Goal: Information Seeking & Learning: Learn about a topic

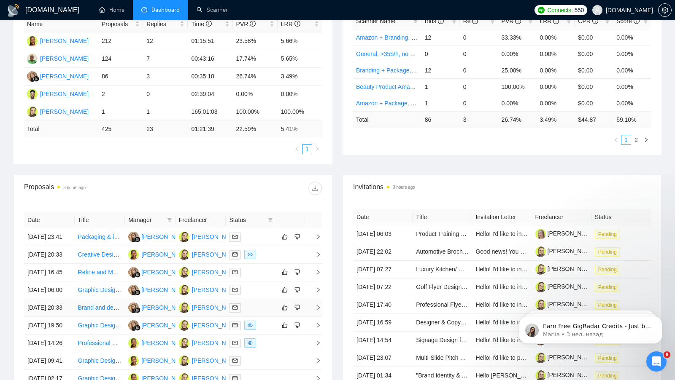
scroll to position [211, 0]
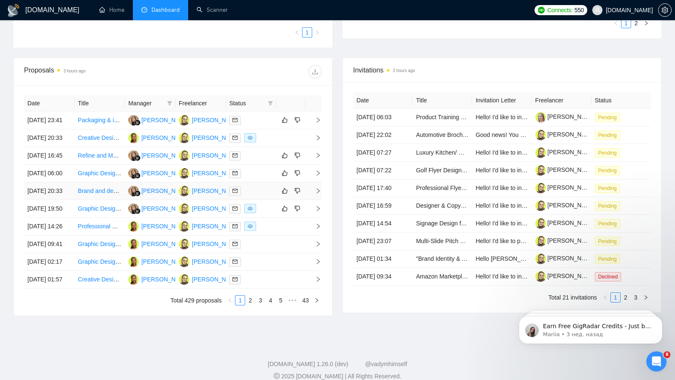
scroll to position [289, 0]
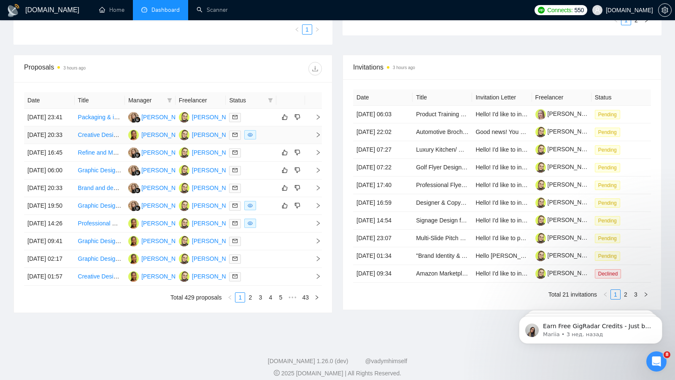
click at [276, 144] on td at bounding box center [290, 136] width 29 height 18
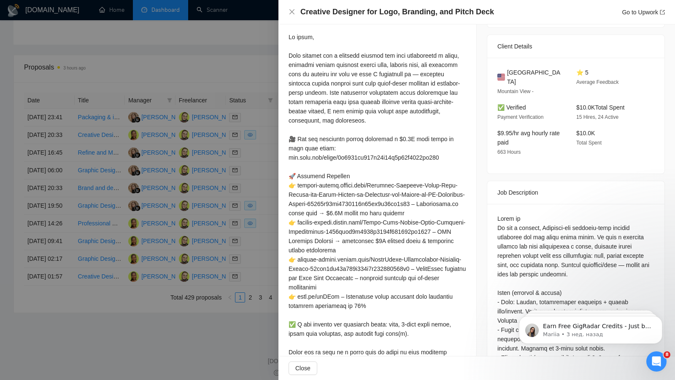
scroll to position [188, 0]
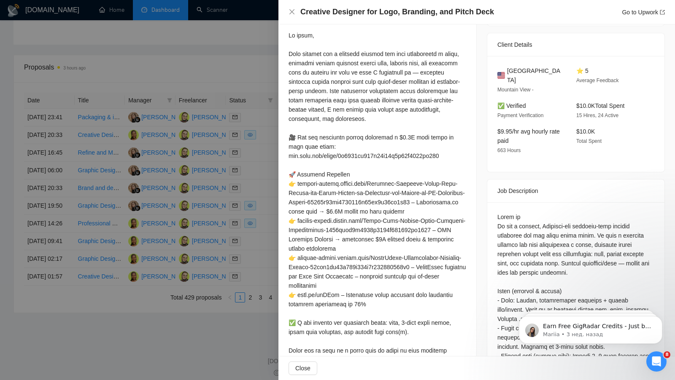
click at [269, 90] on div at bounding box center [337, 190] width 675 height 380
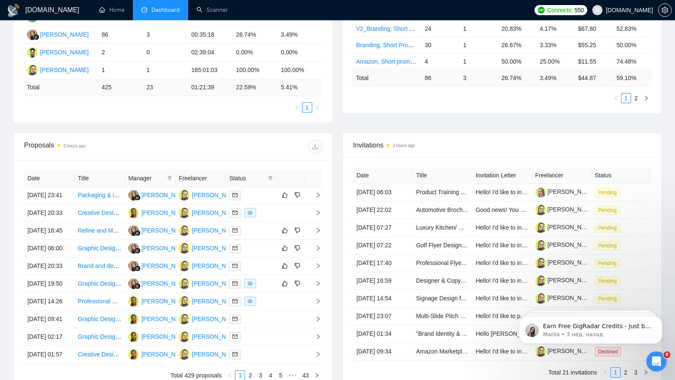
scroll to position [0, 0]
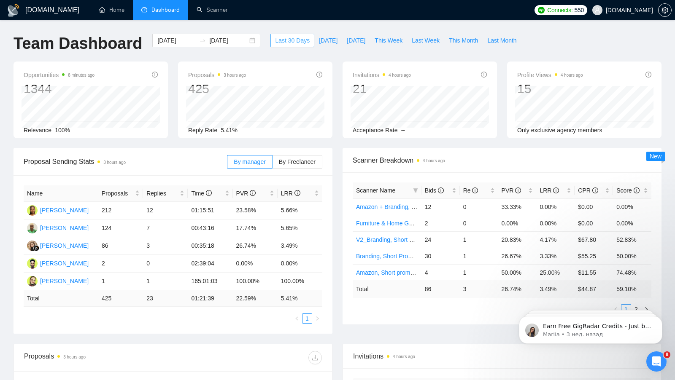
click at [281, 40] on span "Last 30 Days" at bounding box center [292, 40] width 35 height 9
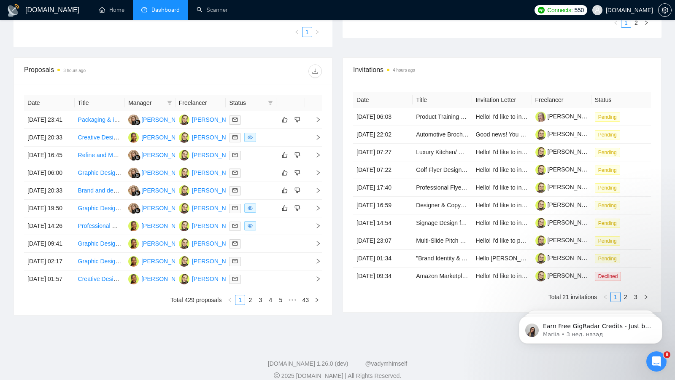
scroll to position [310, 0]
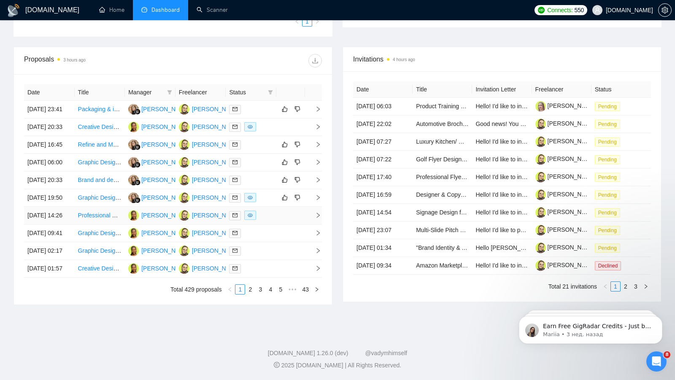
click at [280, 225] on td at bounding box center [290, 216] width 29 height 18
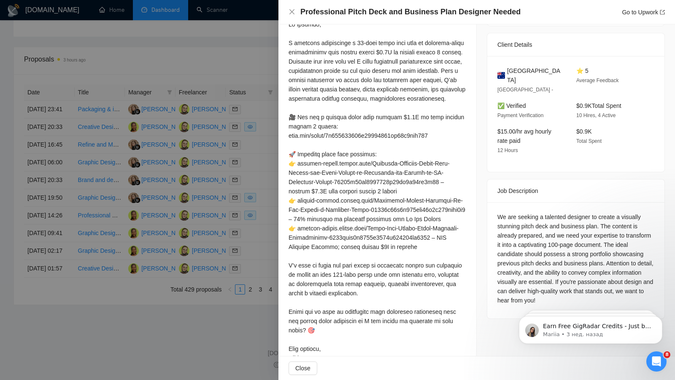
scroll to position [199, 0]
click at [267, 178] on div at bounding box center [337, 190] width 675 height 380
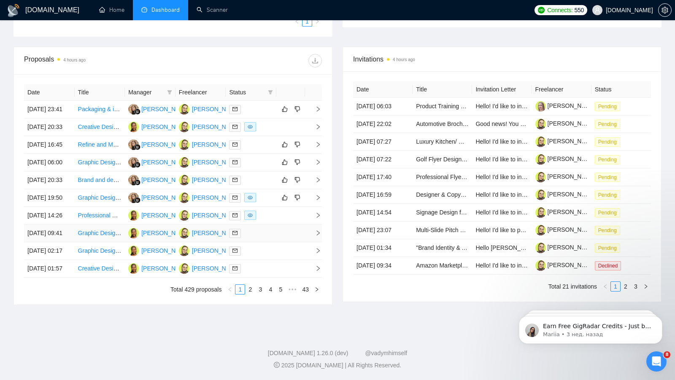
click at [281, 242] on td at bounding box center [290, 234] width 29 height 18
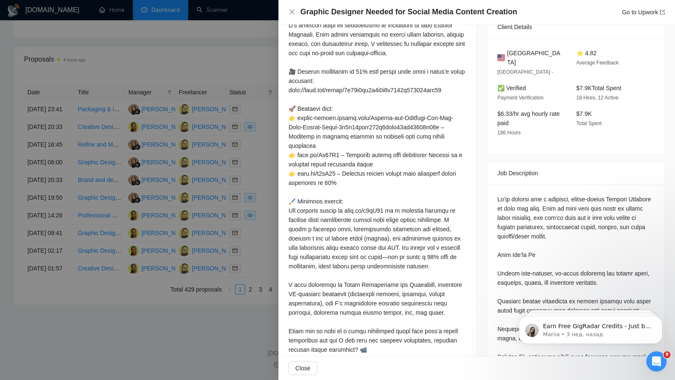
scroll to position [201, 0]
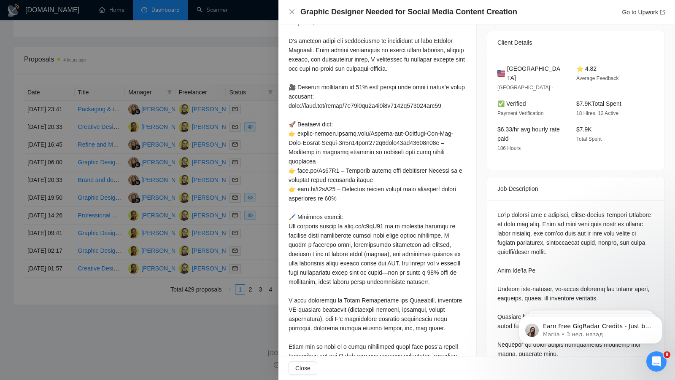
click at [299, 136] on div at bounding box center [377, 208] width 178 height 380
click at [299, 132] on div at bounding box center [377, 208] width 178 height 380
click at [234, 143] on div at bounding box center [337, 190] width 675 height 380
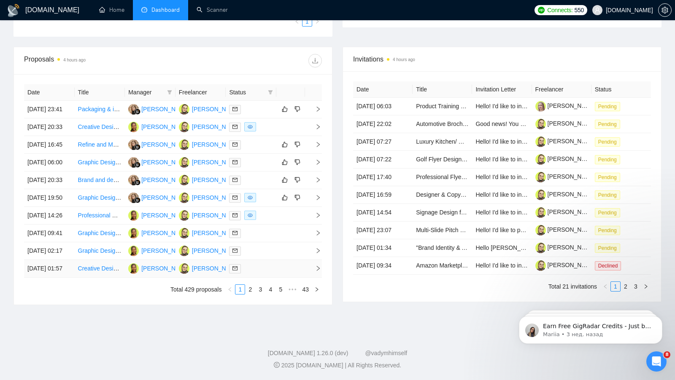
click at [286, 278] on td at bounding box center [290, 269] width 29 height 18
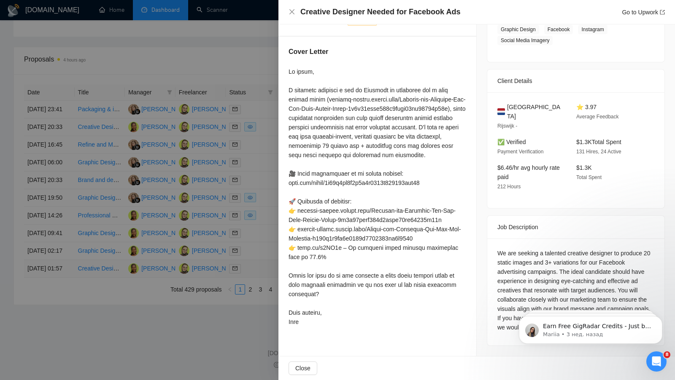
scroll to position [143, 0]
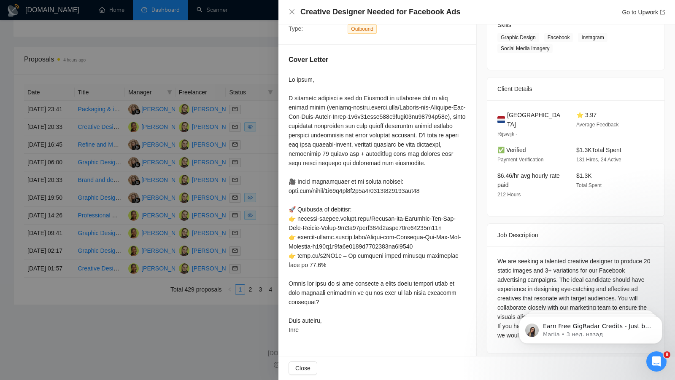
click at [236, 201] on div at bounding box center [337, 190] width 675 height 380
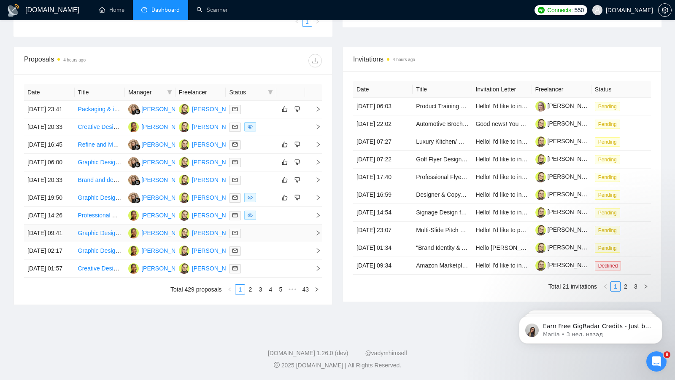
click at [293, 242] on td at bounding box center [290, 234] width 29 height 18
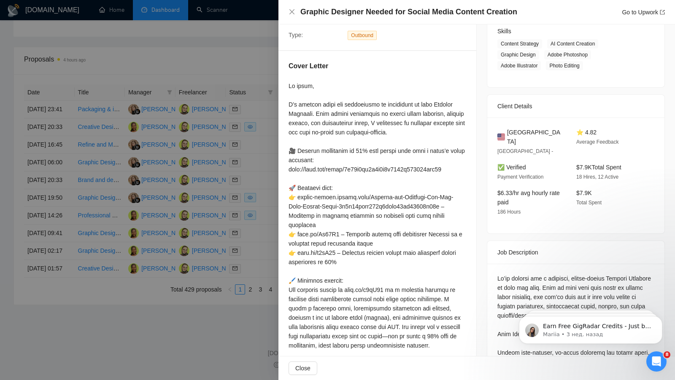
scroll to position [136, 0]
click at [100, 258] on div at bounding box center [337, 190] width 675 height 380
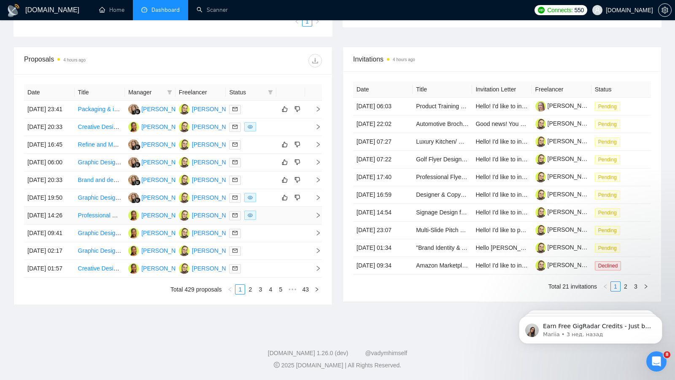
click at [99, 219] on link "Professional Pitch Deck and Business Plan Designer Needed" at bounding box center [158, 215] width 161 height 7
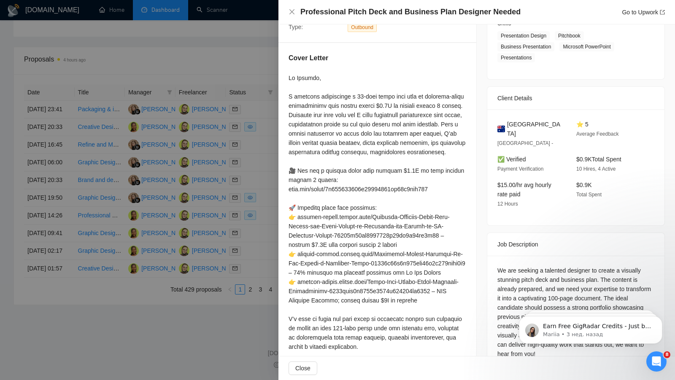
scroll to position [150, 0]
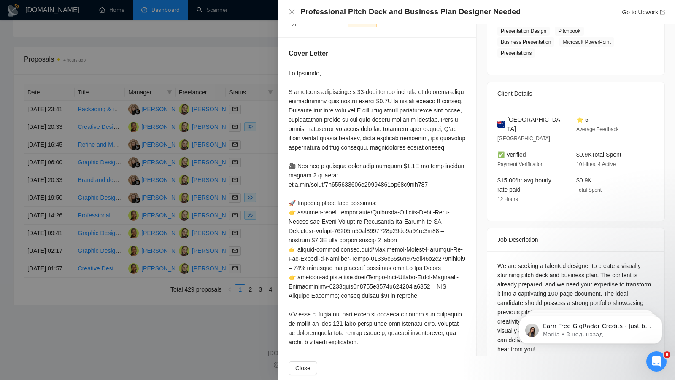
click at [184, 230] on div at bounding box center [337, 190] width 675 height 380
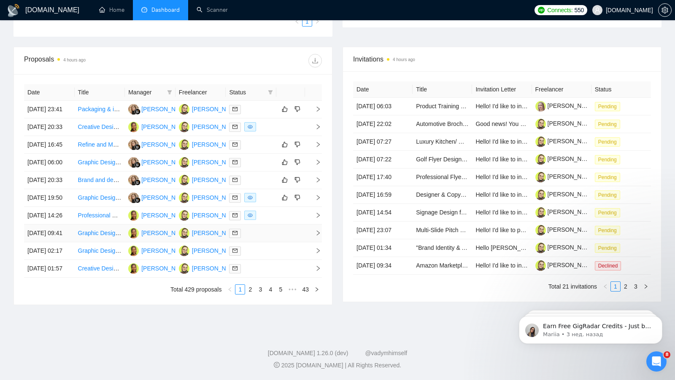
click at [274, 242] on td at bounding box center [251, 234] width 51 height 18
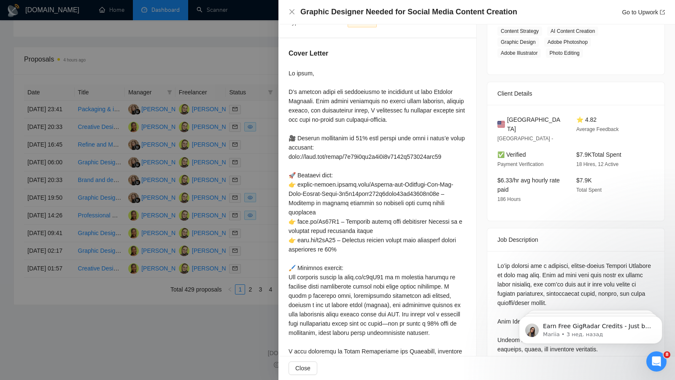
click at [386, 11] on h4 "Graphic Designer Needed for Social Media Content Creation" at bounding box center [408, 12] width 217 height 11
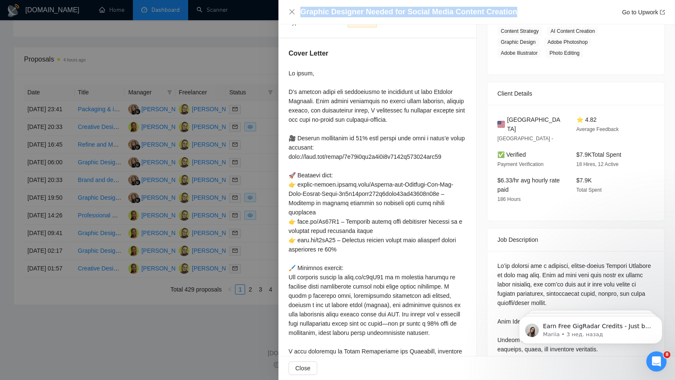
click at [386, 11] on h4 "Graphic Designer Needed for Social Media Content Creation" at bounding box center [408, 12] width 217 height 11
click at [293, 12] on icon "close" at bounding box center [291, 11] width 7 height 7
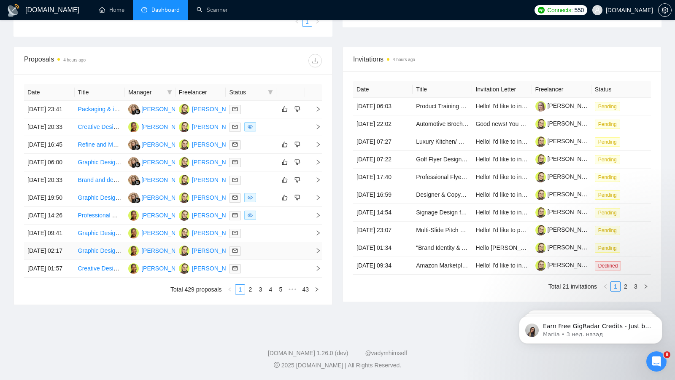
click at [283, 260] on td at bounding box center [290, 251] width 29 height 18
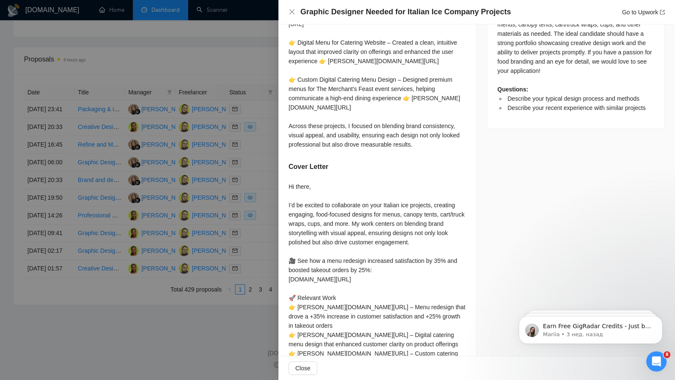
scroll to position [469, 0]
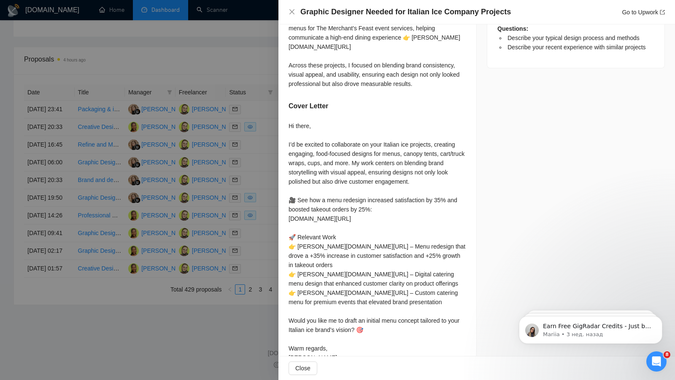
click at [223, 261] on div at bounding box center [337, 190] width 675 height 380
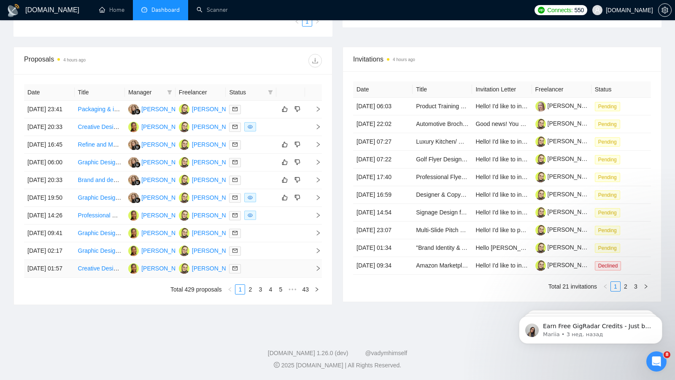
click at [276, 278] on td at bounding box center [290, 269] width 29 height 18
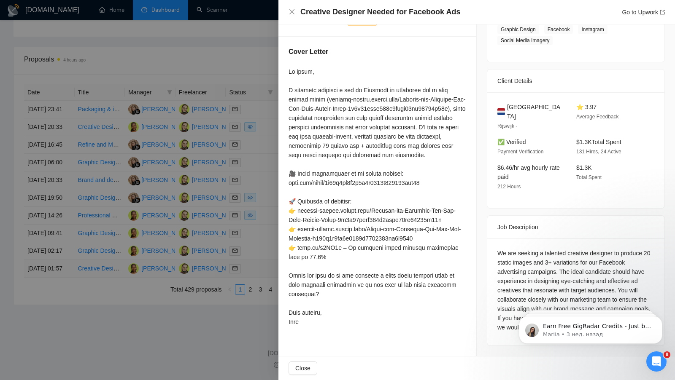
scroll to position [143, 0]
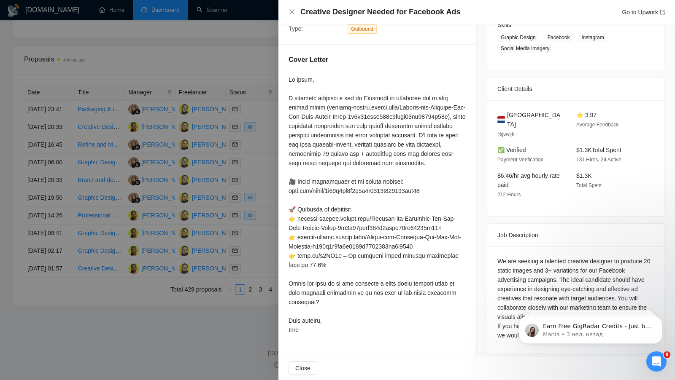
click at [233, 263] on div at bounding box center [337, 190] width 675 height 380
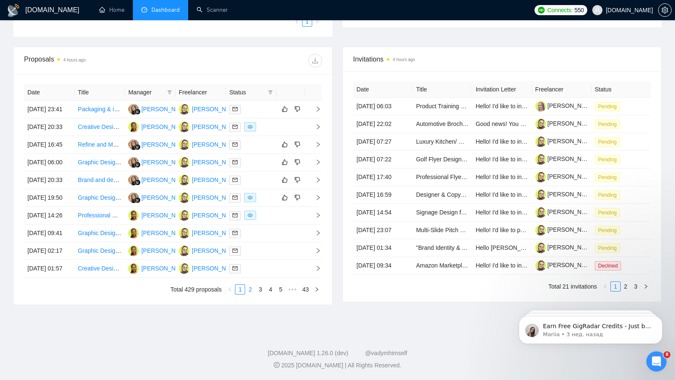
click at [250, 294] on link "2" at bounding box center [249, 289] width 9 height 9
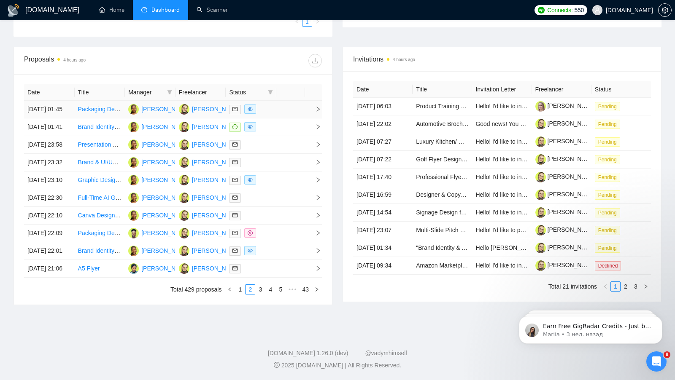
click at [286, 101] on td at bounding box center [290, 110] width 29 height 18
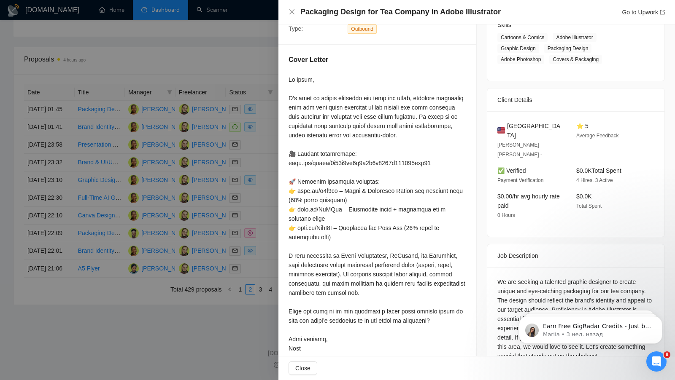
click at [245, 217] on div at bounding box center [337, 190] width 675 height 380
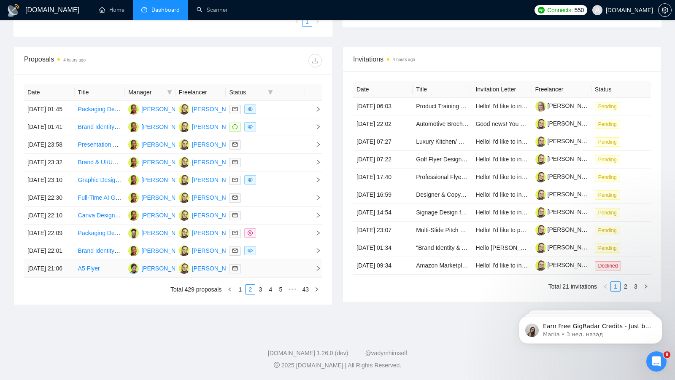
click at [269, 274] on div at bounding box center [251, 269] width 44 height 10
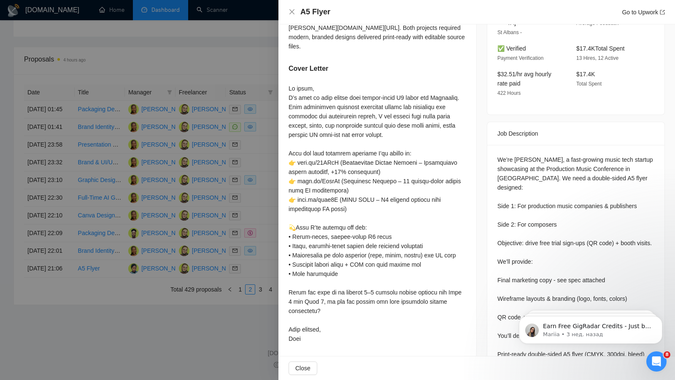
scroll to position [246, 0]
click at [228, 245] on div at bounding box center [337, 190] width 675 height 380
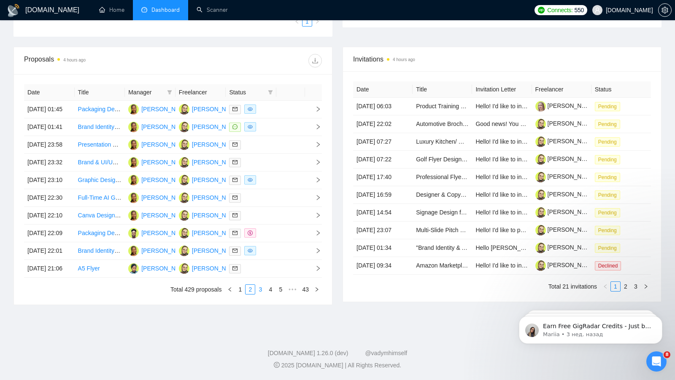
click at [261, 294] on link "3" at bounding box center [260, 289] width 9 height 9
click at [282, 101] on td at bounding box center [290, 110] width 29 height 18
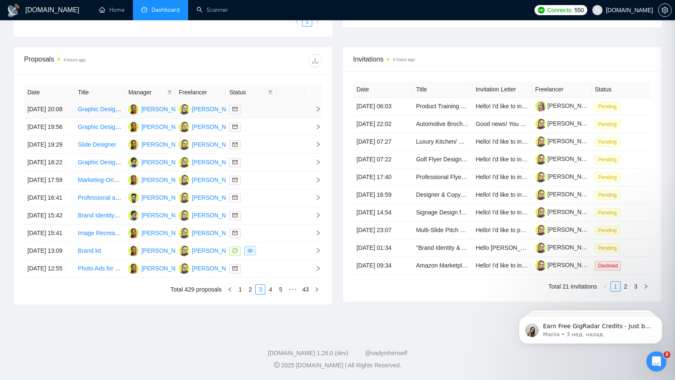
scroll to position [153, 0]
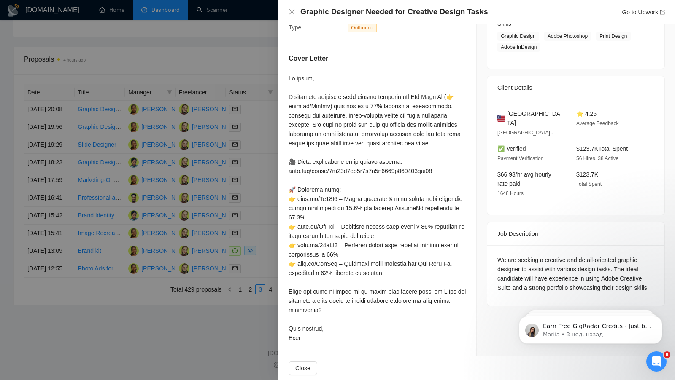
click at [250, 218] on div at bounding box center [337, 190] width 675 height 380
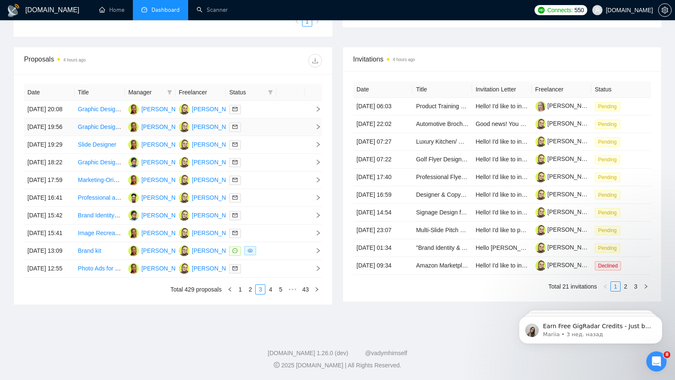
click at [286, 126] on td at bounding box center [290, 127] width 29 height 18
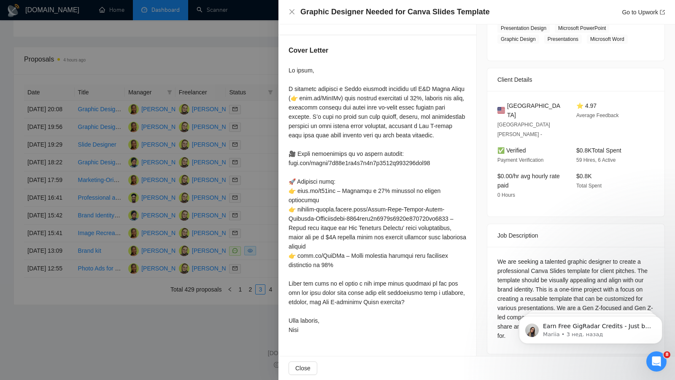
click at [182, 159] on div at bounding box center [337, 190] width 675 height 380
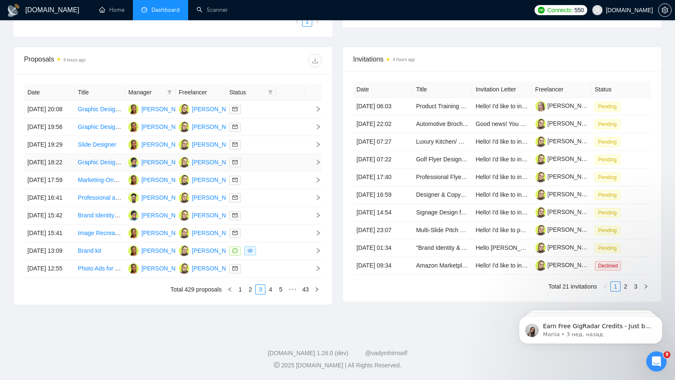
click at [280, 172] on td at bounding box center [290, 163] width 29 height 18
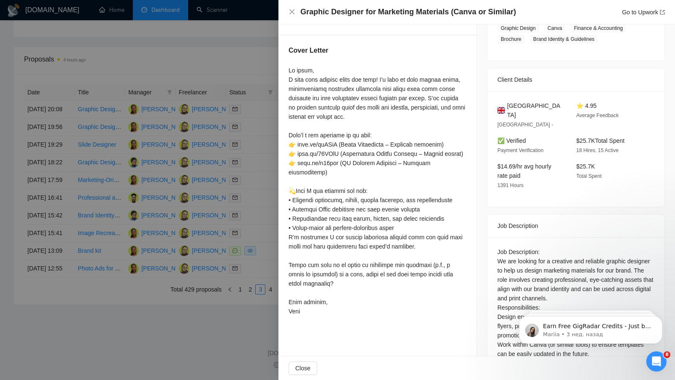
click at [244, 175] on div at bounding box center [337, 190] width 675 height 380
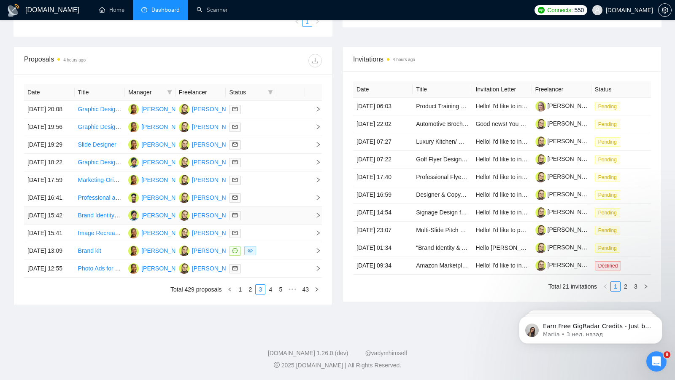
click at [266, 221] on div at bounding box center [251, 216] width 44 height 10
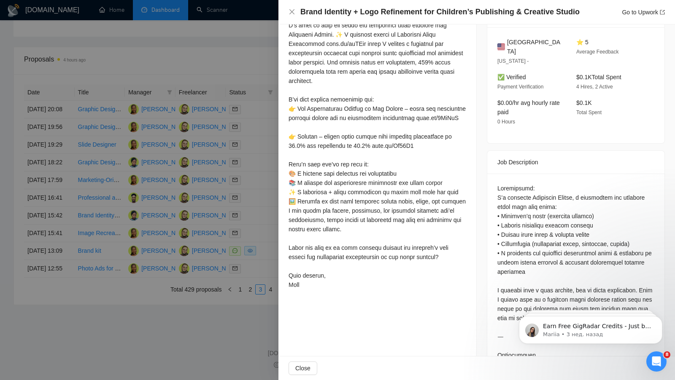
scroll to position [220, 0]
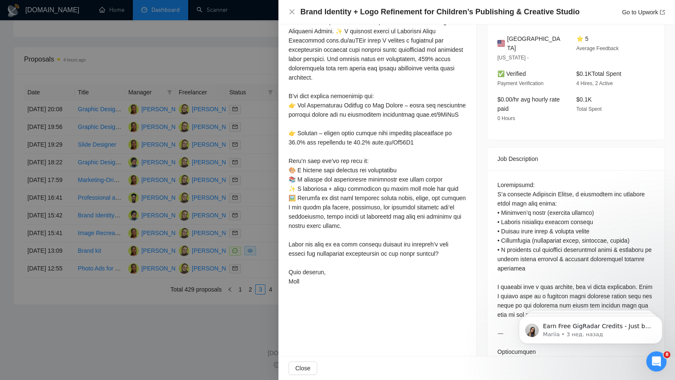
click at [236, 223] on div at bounding box center [337, 190] width 675 height 380
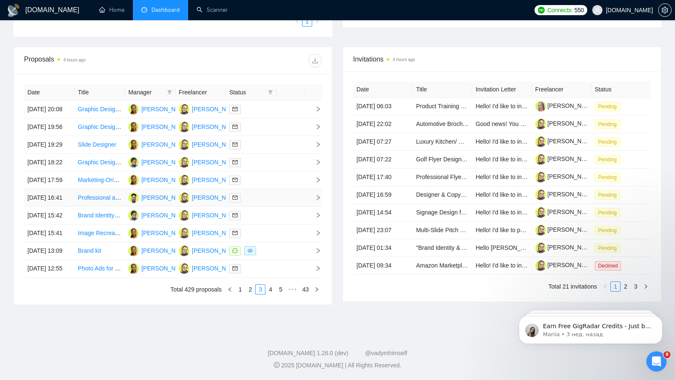
click at [258, 207] on td at bounding box center [251, 198] width 51 height 18
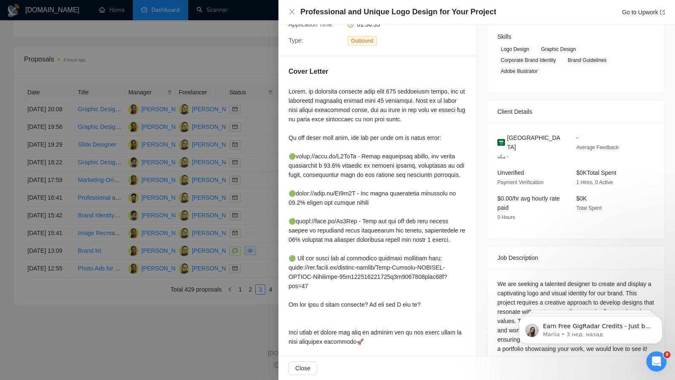
scroll to position [121, 0]
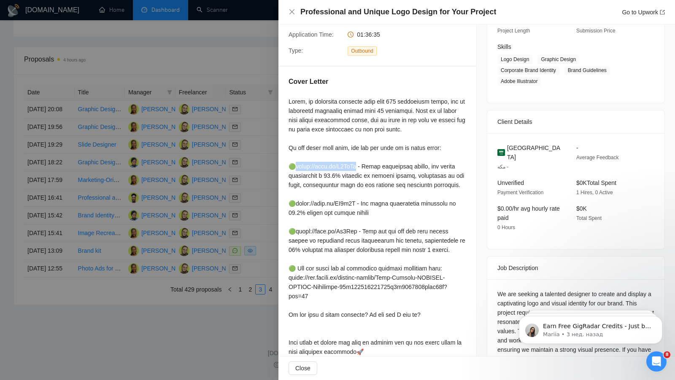
drag, startPoint x: 350, startPoint y: 165, endPoint x: 294, endPoint y: 161, distance: 56.2
click at [294, 161] on div at bounding box center [377, 245] width 178 height 297
click at [541, 4] on div "Professional and Unique Logo Design for Your Project Go to Upwork" at bounding box center [476, 12] width 396 height 24
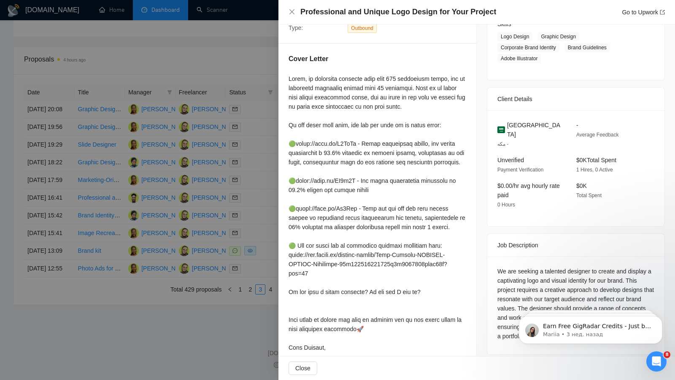
scroll to position [145, 0]
drag, startPoint x: 351, startPoint y: 179, endPoint x: 293, endPoint y: 176, distance: 57.4
click at [293, 176] on div at bounding box center [377, 221] width 178 height 297
copy div "tps://[PERSON_NAME][DOMAIN_NAME][URL] -"
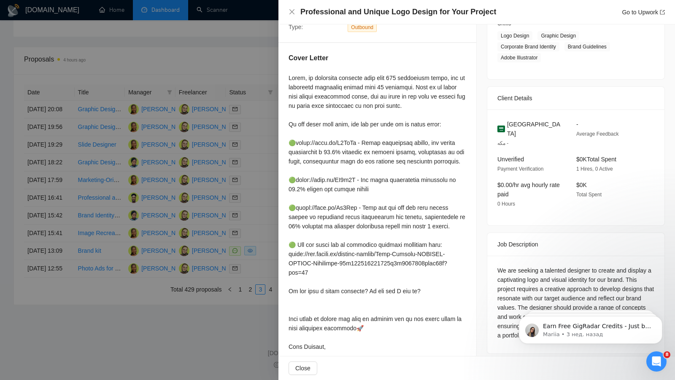
click at [241, 136] on div at bounding box center [337, 190] width 675 height 380
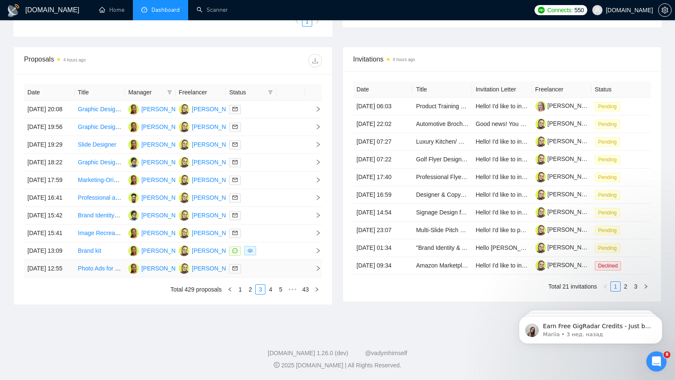
click at [277, 278] on td at bounding box center [290, 269] width 29 height 18
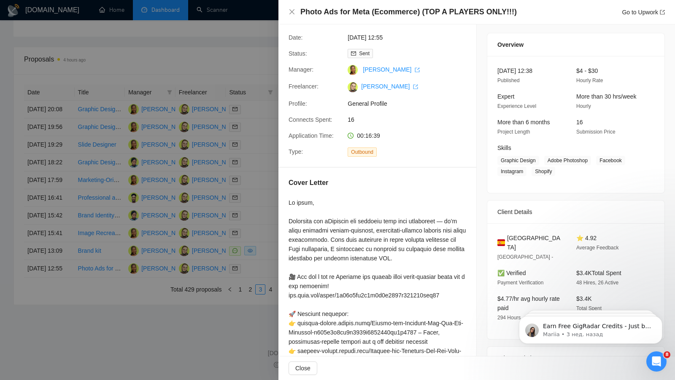
scroll to position [1, 0]
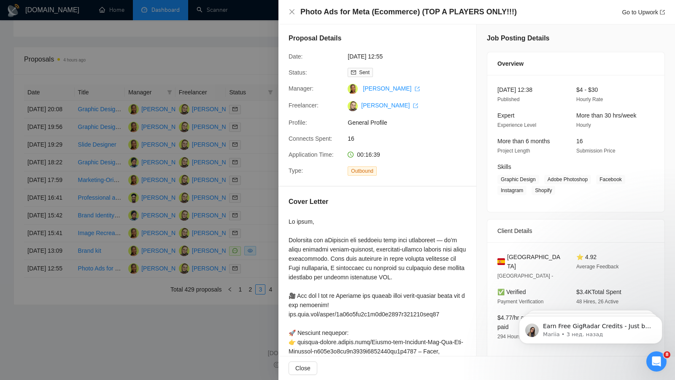
click at [392, 14] on h4 "Photo Ads for Meta (Ecommerce) (TOP A PLAYERS ONLY!!!)" at bounding box center [408, 12] width 216 height 11
copy h4 "Photo Ads for Meta (Ecommerce) (TOP A PLAYERS ONLY!!!)"
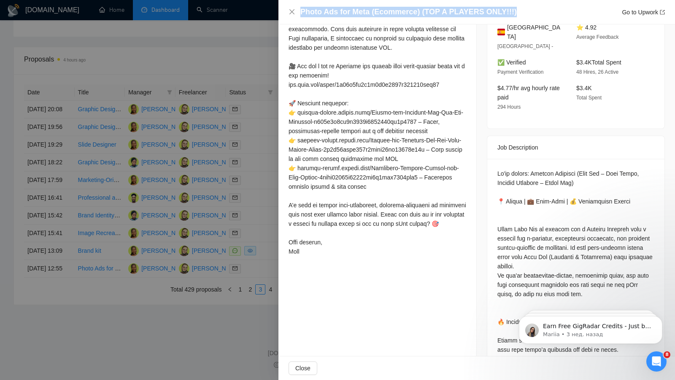
scroll to position [214, 0]
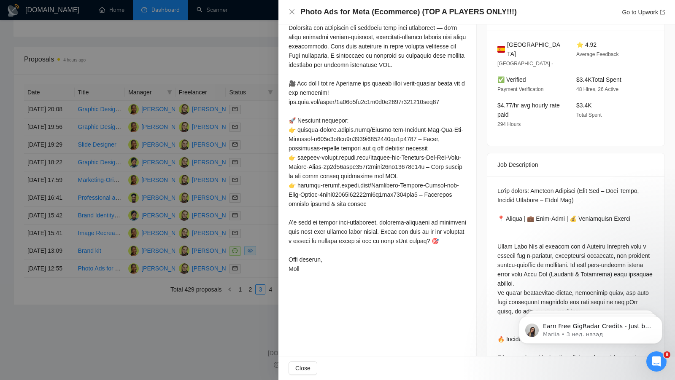
click at [167, 232] on div at bounding box center [337, 190] width 675 height 380
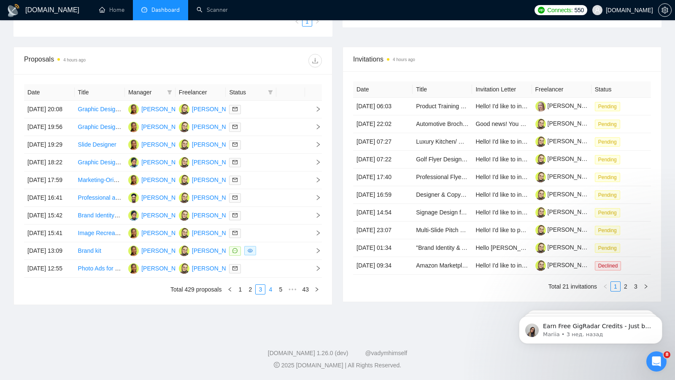
click at [269, 294] on link "4" at bounding box center [270, 289] width 9 height 9
click at [265, 105] on div at bounding box center [251, 110] width 44 height 10
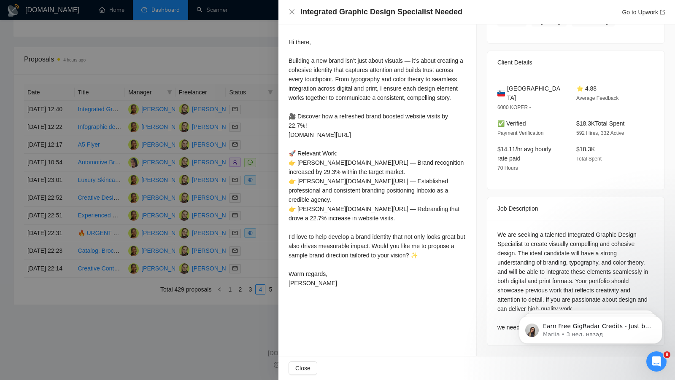
scroll to position [180, 0]
click at [177, 134] on div at bounding box center [337, 190] width 675 height 380
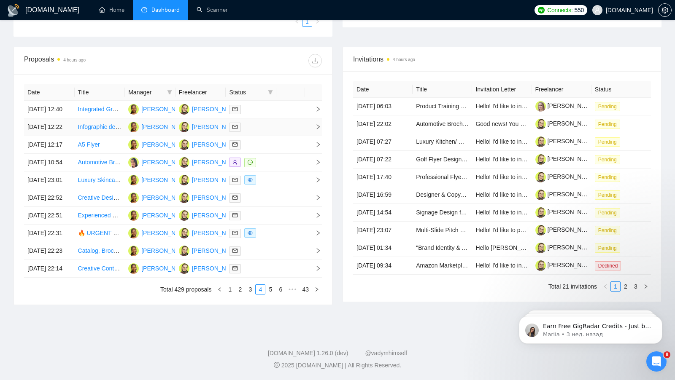
click at [286, 124] on td at bounding box center [290, 127] width 29 height 18
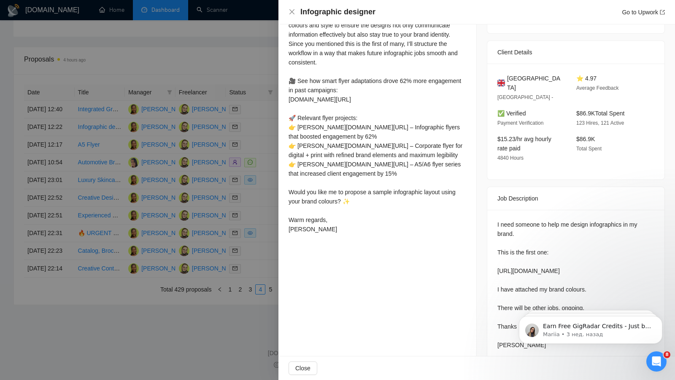
scroll to position [236, 0]
click at [237, 192] on div at bounding box center [337, 190] width 675 height 380
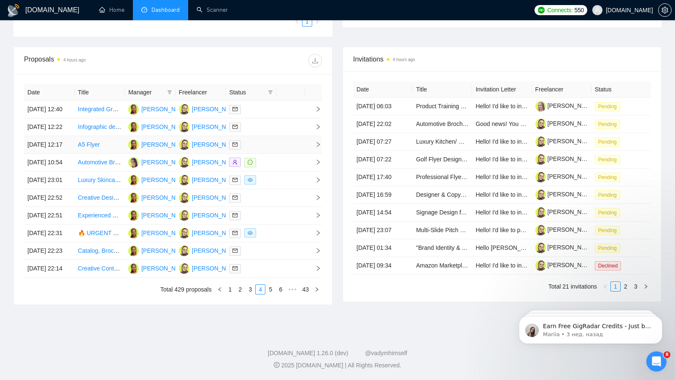
click at [266, 150] on div at bounding box center [251, 145] width 44 height 10
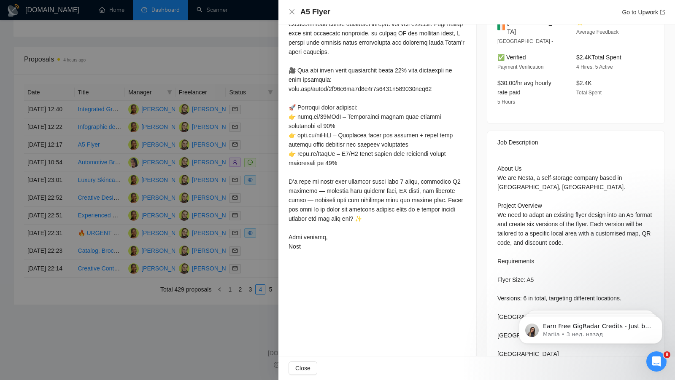
scroll to position [254, 0]
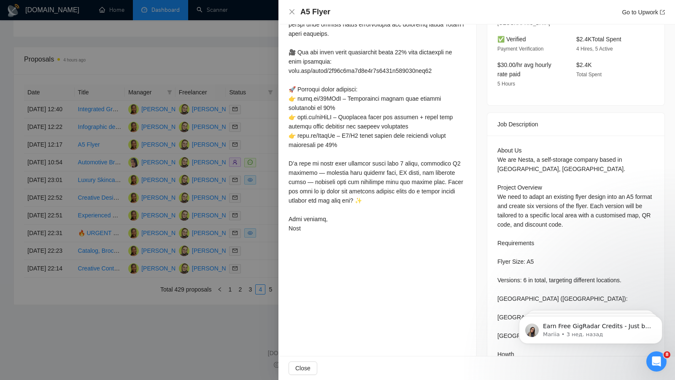
click at [238, 162] on div at bounding box center [337, 190] width 675 height 380
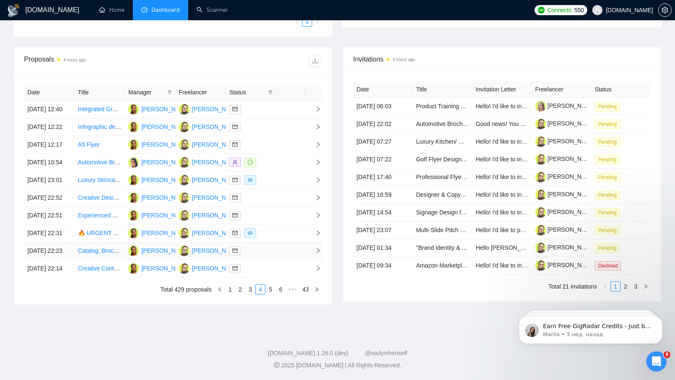
click at [292, 260] on td at bounding box center [290, 251] width 29 height 18
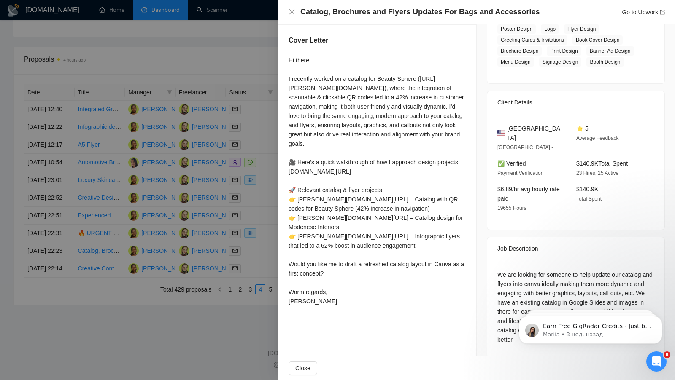
scroll to position [175, 0]
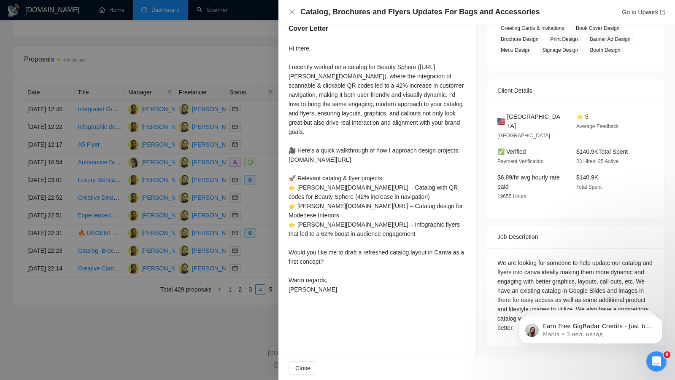
click at [205, 129] on div at bounding box center [337, 190] width 675 height 380
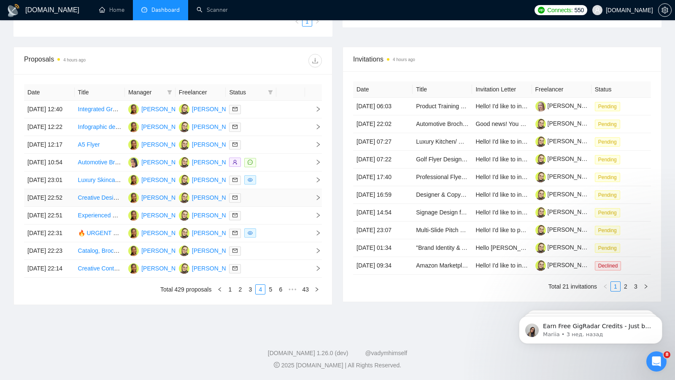
scroll to position [372, 0]
click at [272, 289] on link "5" at bounding box center [270, 289] width 9 height 9
click at [290, 154] on td at bounding box center [290, 163] width 29 height 18
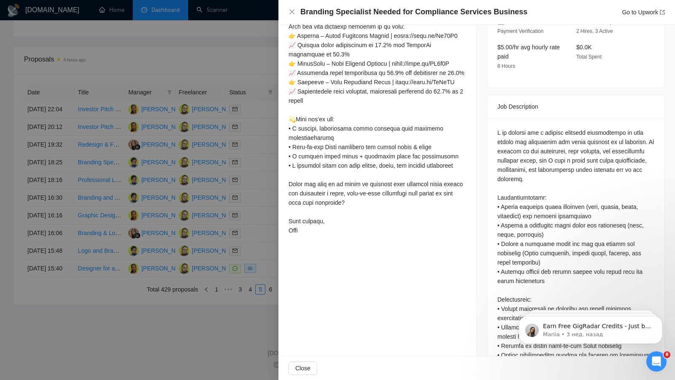
scroll to position [256, 0]
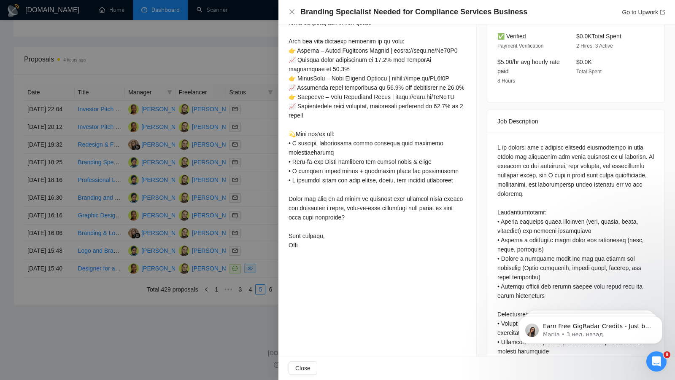
click at [215, 145] on div at bounding box center [337, 190] width 675 height 380
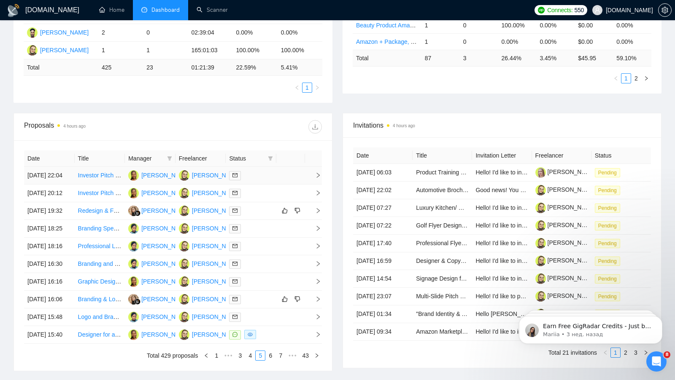
scroll to position [0, 0]
